Goal: Find specific page/section: Find specific page/section

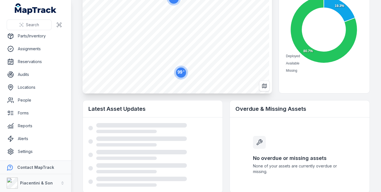
scroll to position [84, 0]
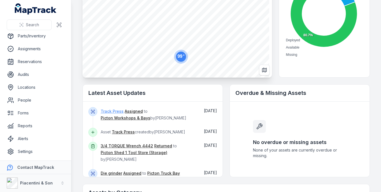
click at [119, 113] on link "Track Press" at bounding box center [112, 112] width 23 height 6
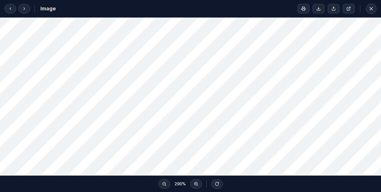
scroll to position [85, 0]
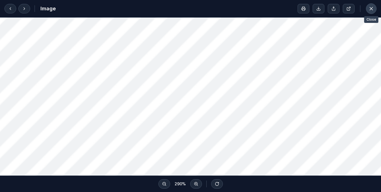
click at [373, 9] on icon at bounding box center [372, 9] width 6 height 6
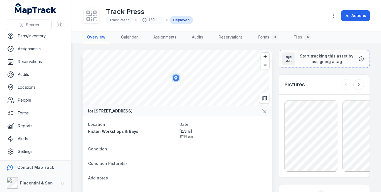
click at [155, 20] on div "189bbc" at bounding box center [151, 20] width 25 height 8
click at [91, 15] on icon at bounding box center [90, 14] width 3 height 3
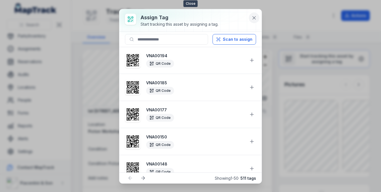
click at [252, 20] on icon at bounding box center [254, 18] width 6 height 6
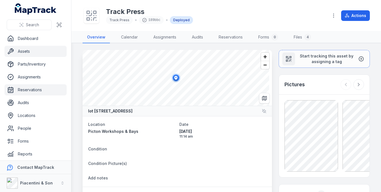
scroll to position [0, 0]
click at [32, 54] on link "Assets" at bounding box center [35, 51] width 62 height 11
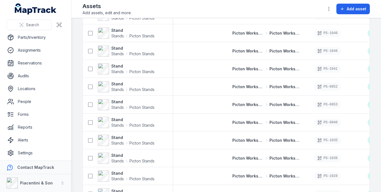
scroll to position [29, 0]
